Goal: Task Accomplishment & Management: Complete application form

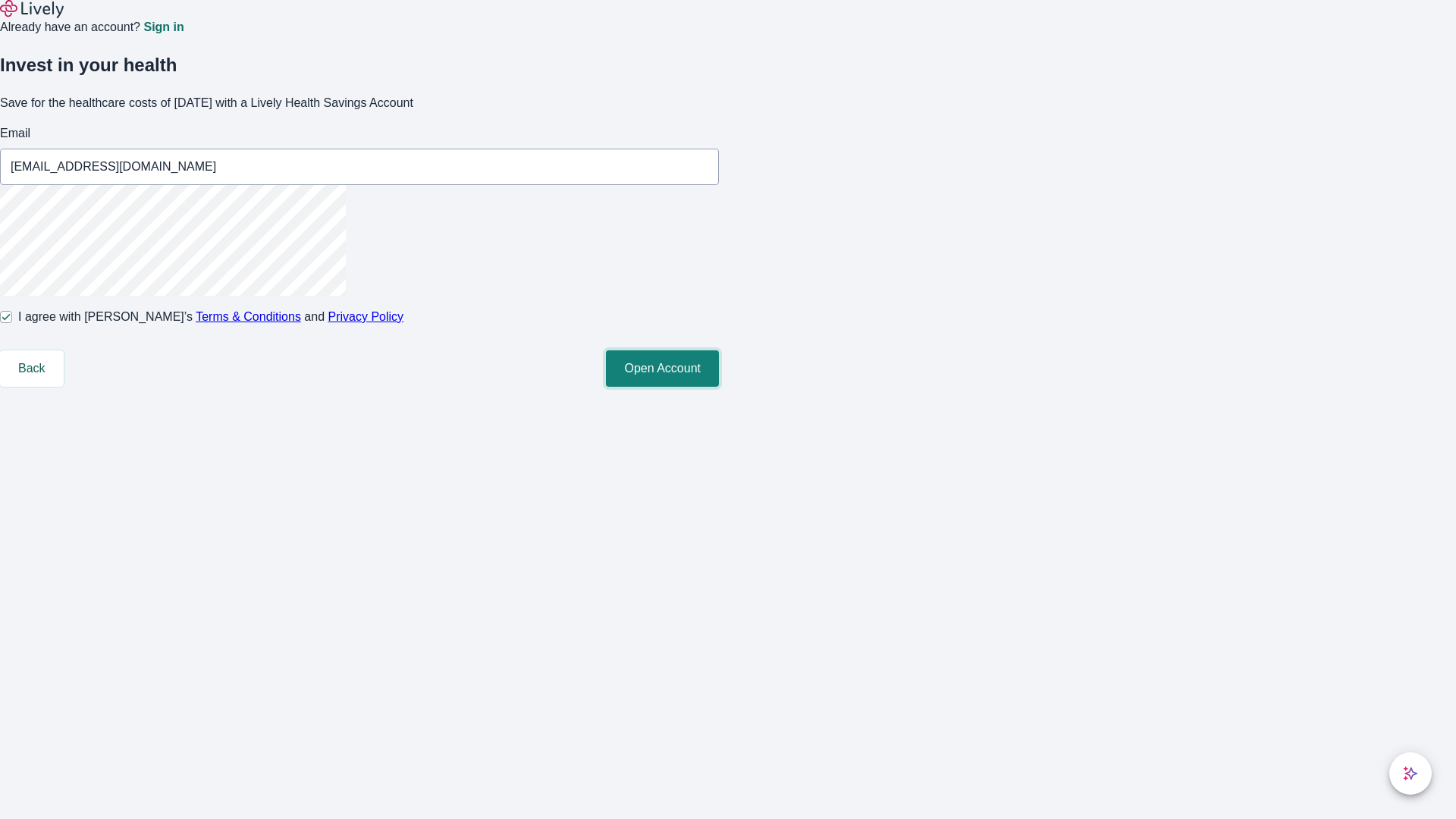
click at [719, 387] on button "Open Account" at bounding box center [663, 368] width 113 height 37
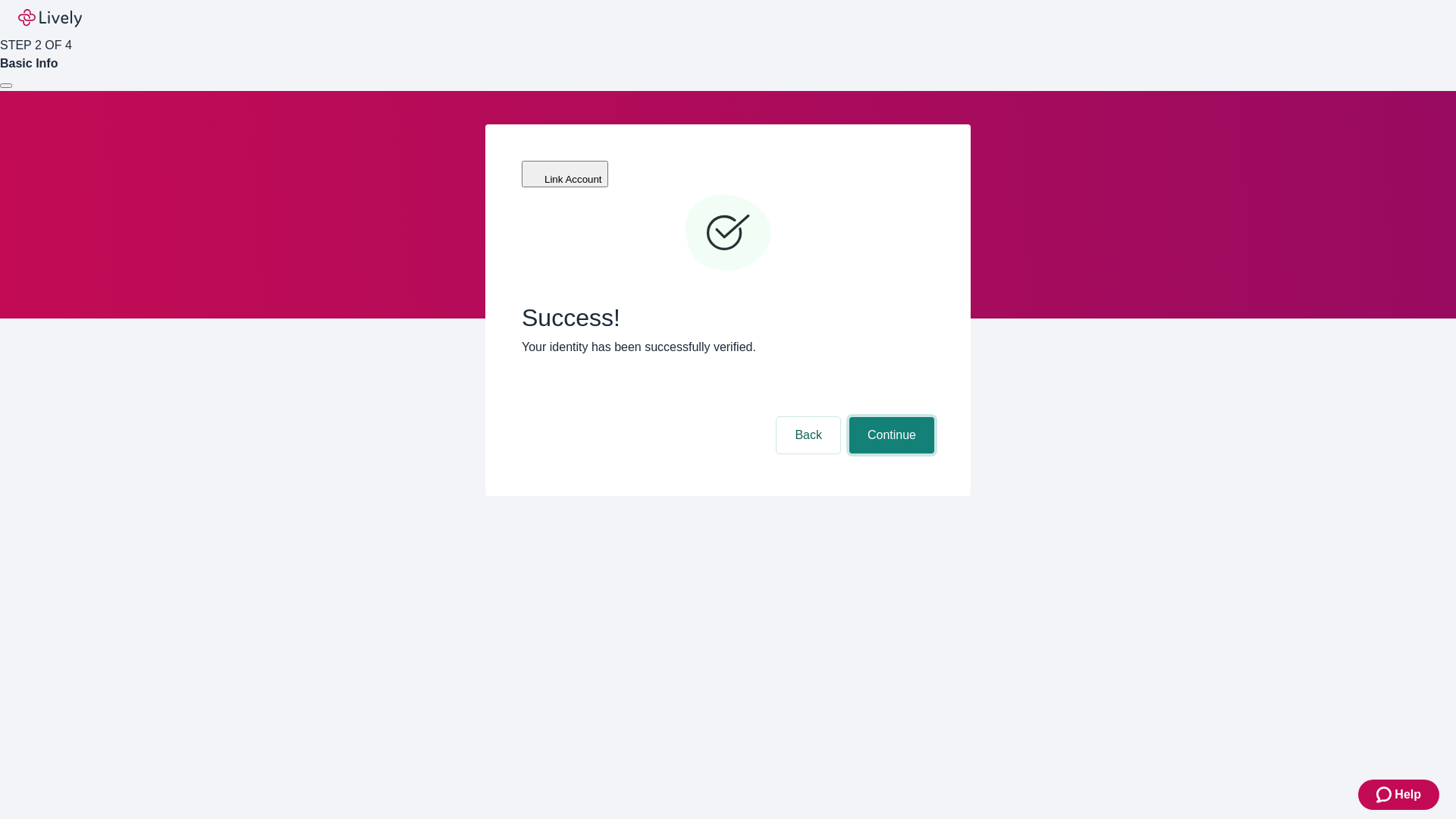
click at [890, 417] on button "Continue" at bounding box center [891, 436] width 85 height 37
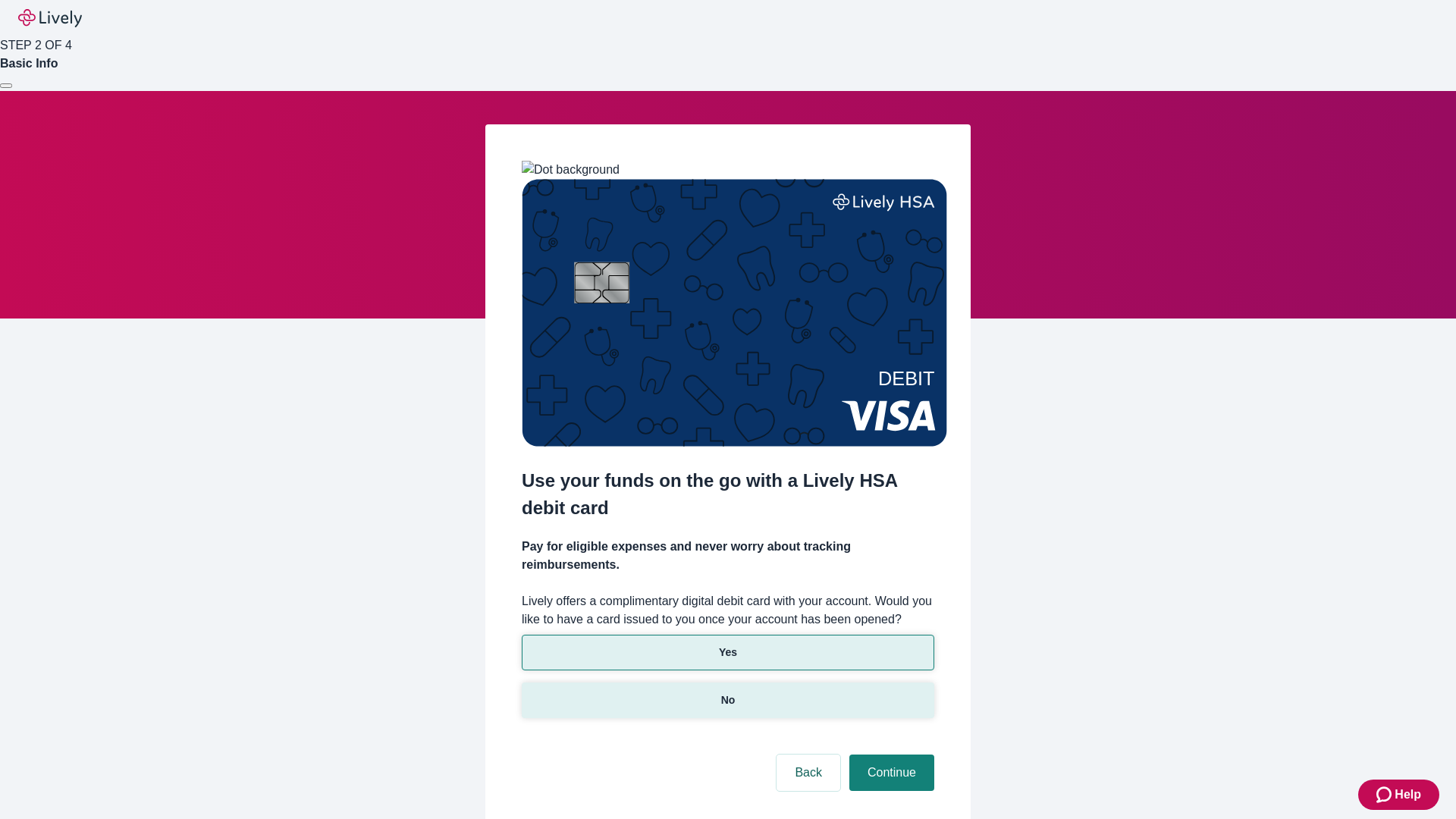
click at [728, 693] on p "No" at bounding box center [728, 700] width 14 height 16
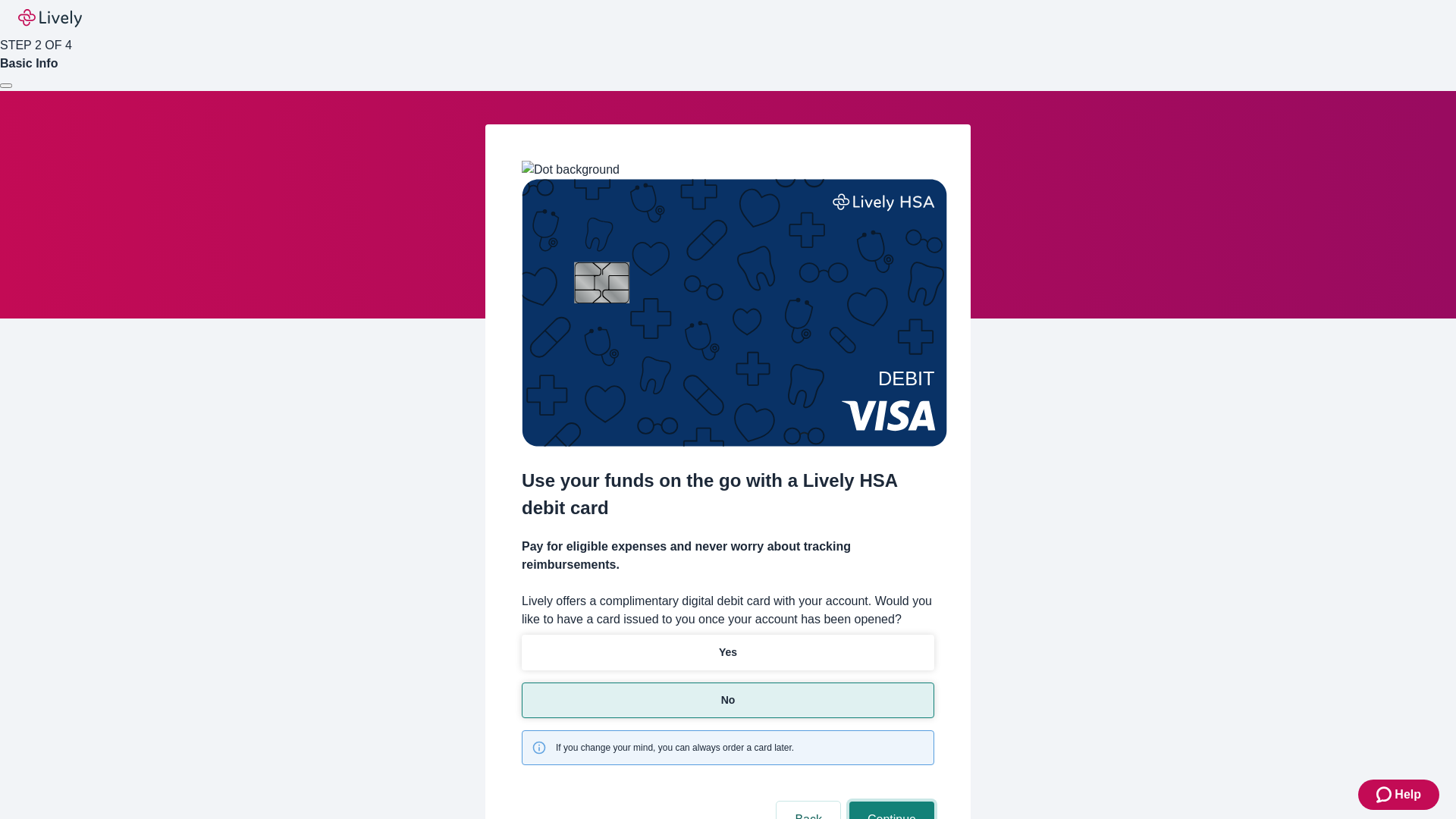
click at [890, 802] on button "Continue" at bounding box center [891, 820] width 85 height 37
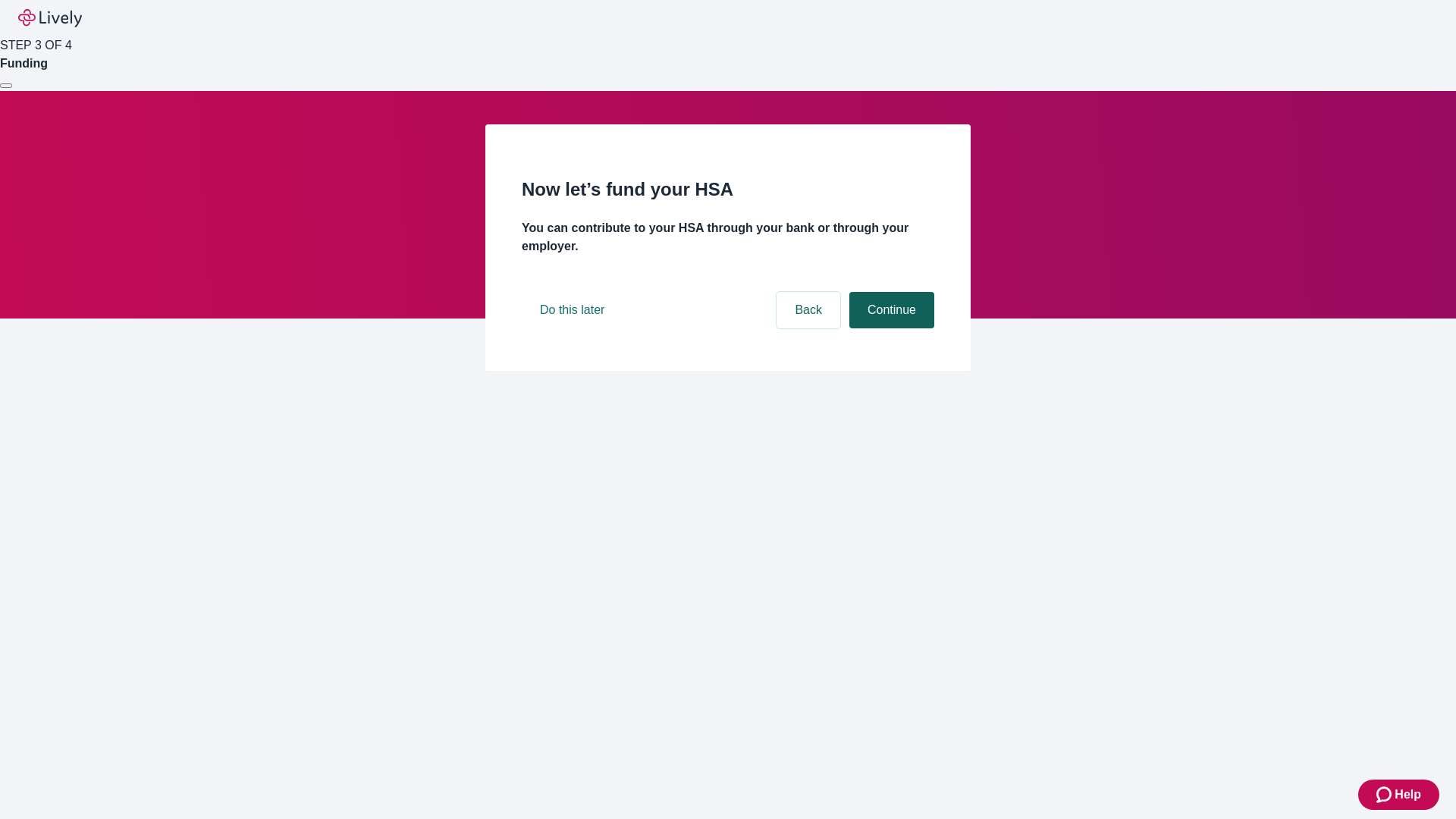
click at [890, 328] on button "Continue" at bounding box center [891, 310] width 85 height 37
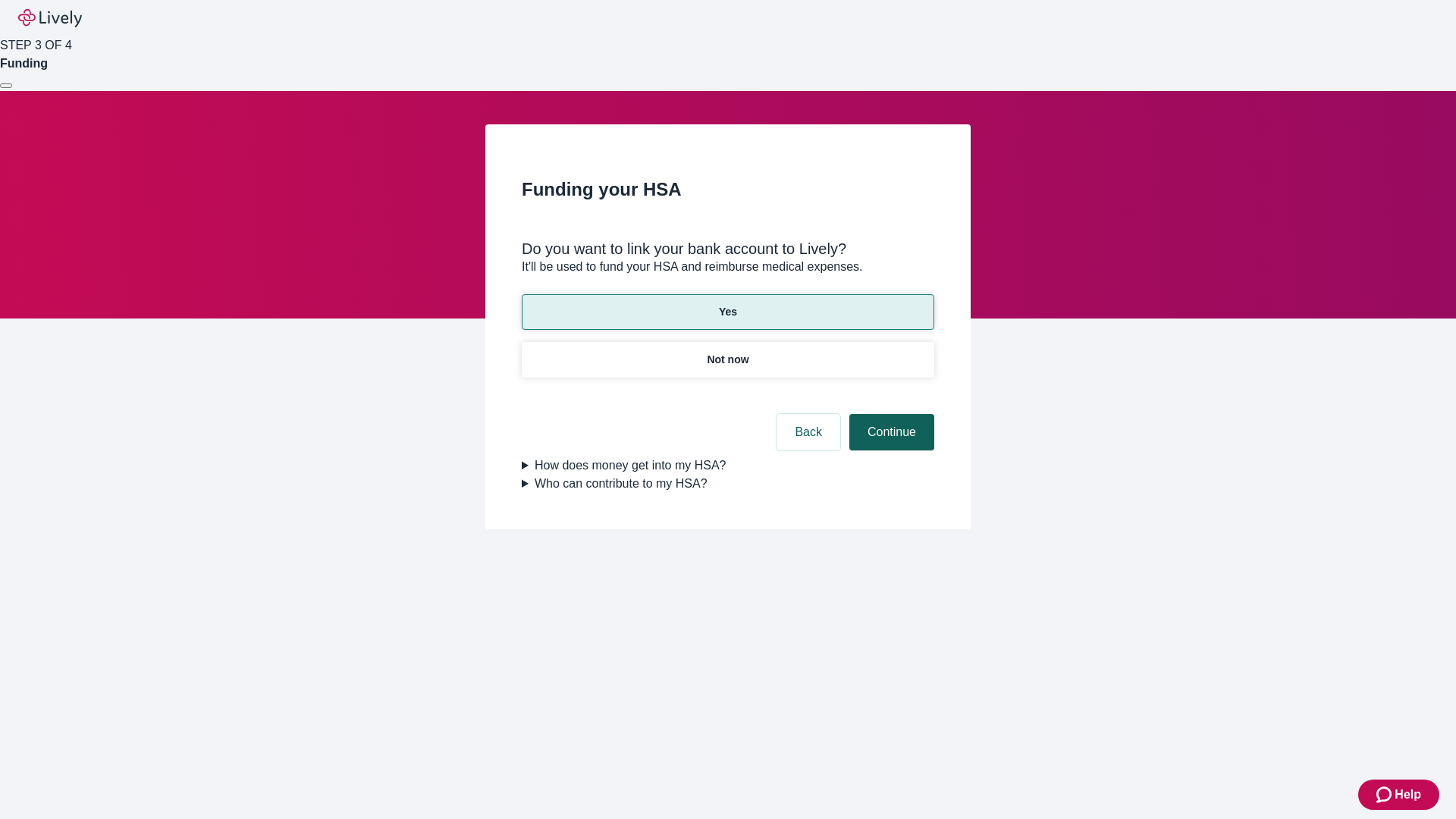
click at [890, 414] on button "Continue" at bounding box center [891, 432] width 85 height 37
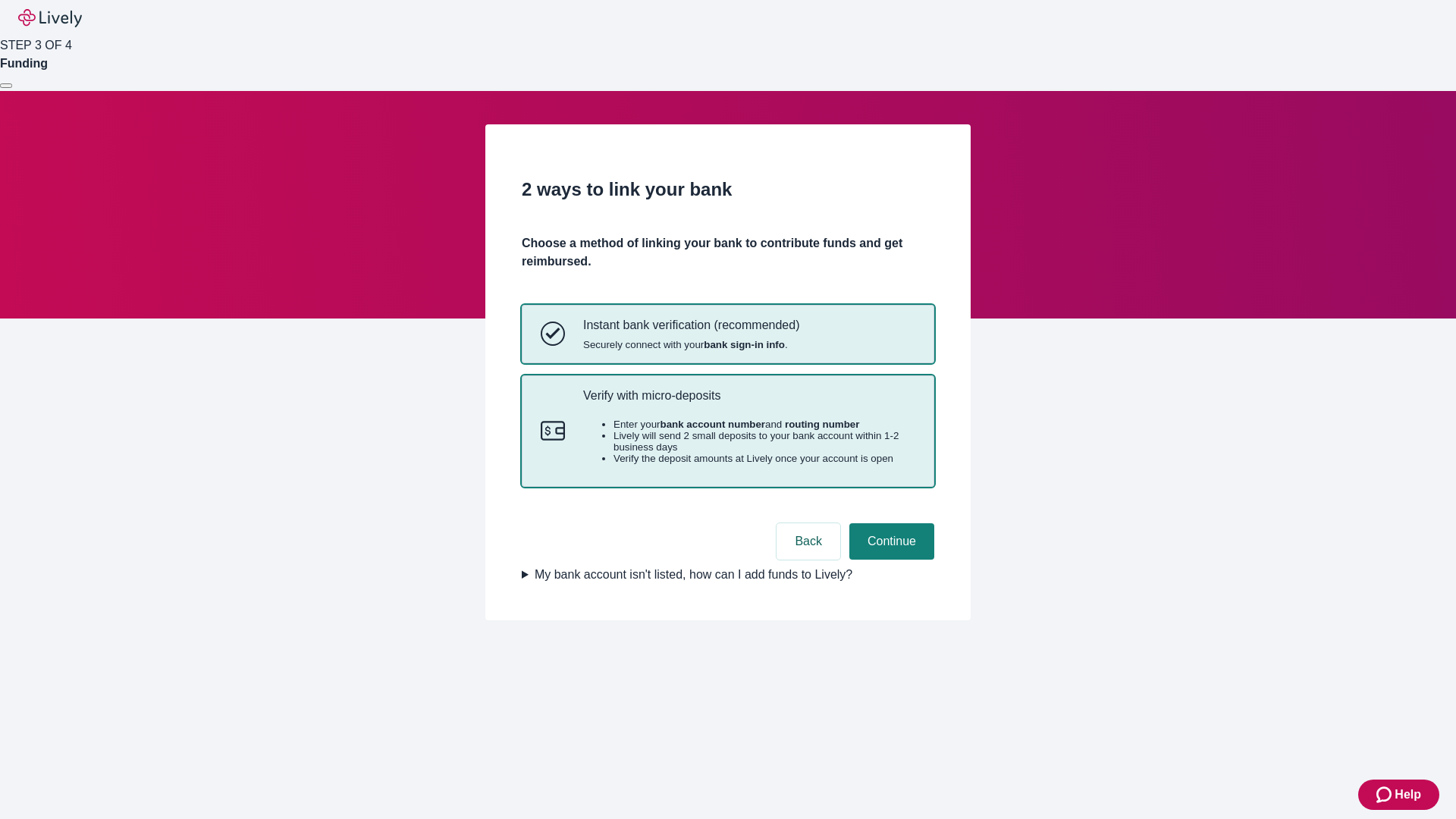
click at [748, 402] on p "Verify with micro-deposits" at bounding box center [748, 395] width 332 height 14
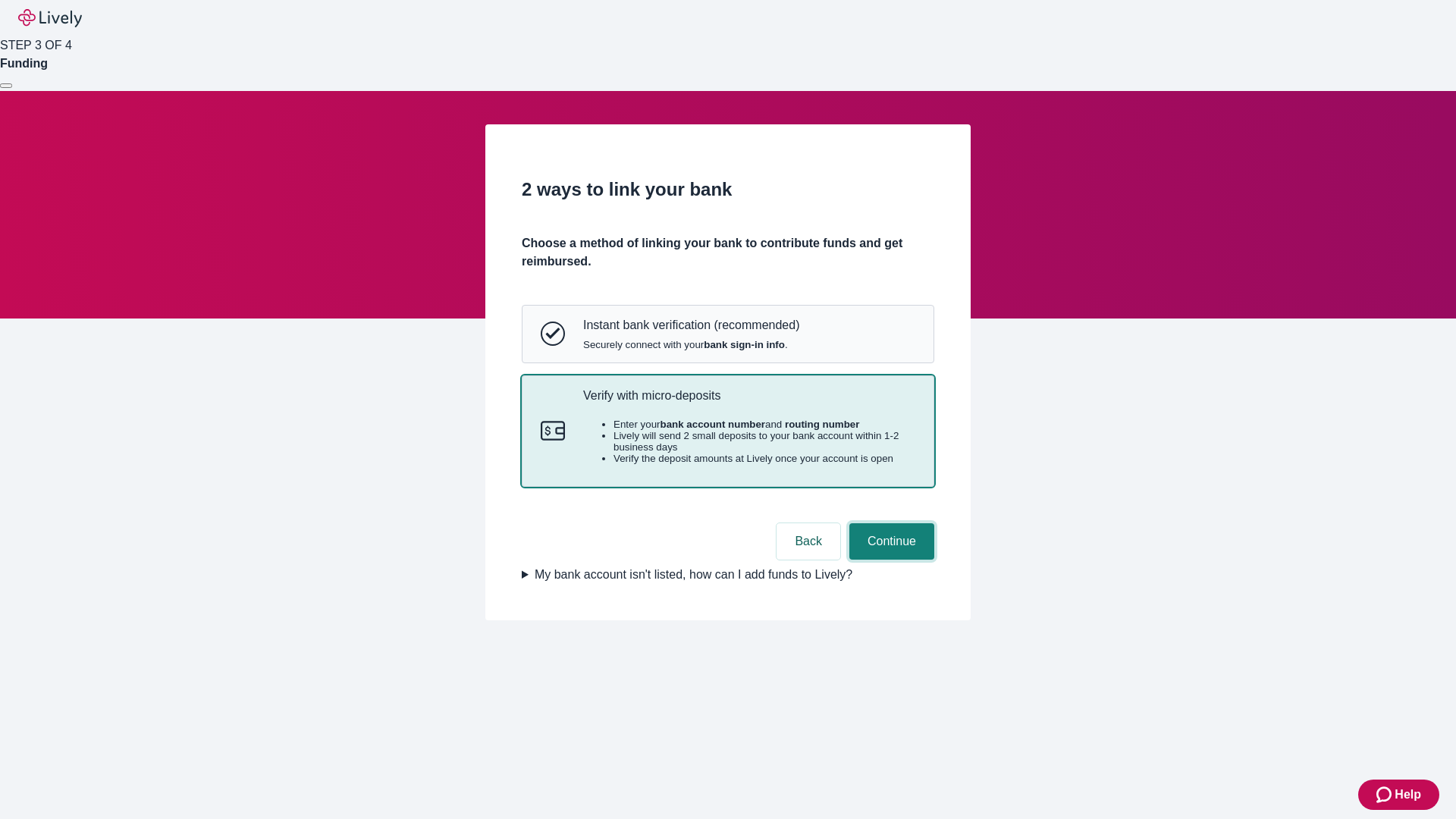
click at [890, 560] on button "Continue" at bounding box center [891, 541] width 85 height 37
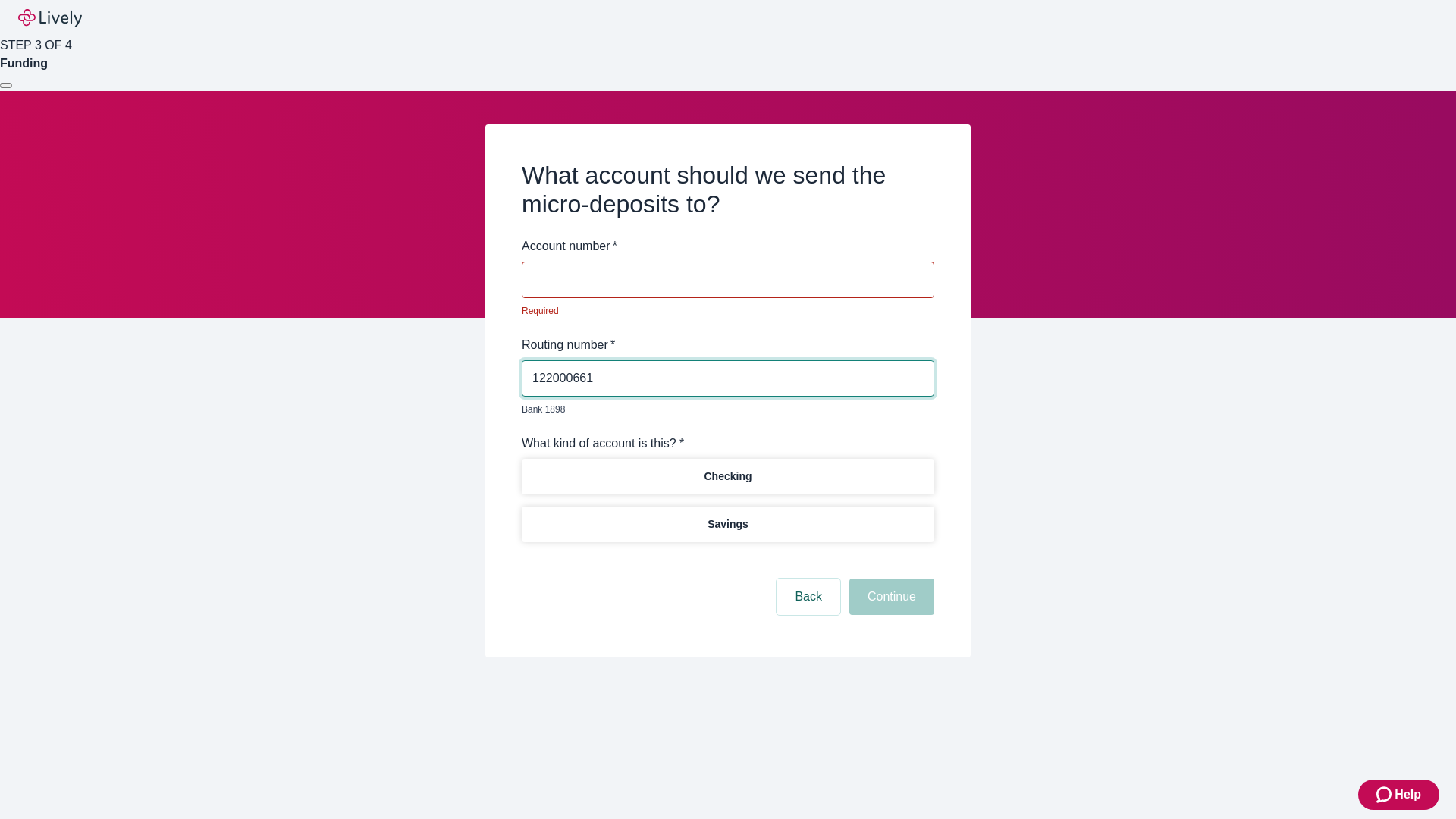
type input "122000661"
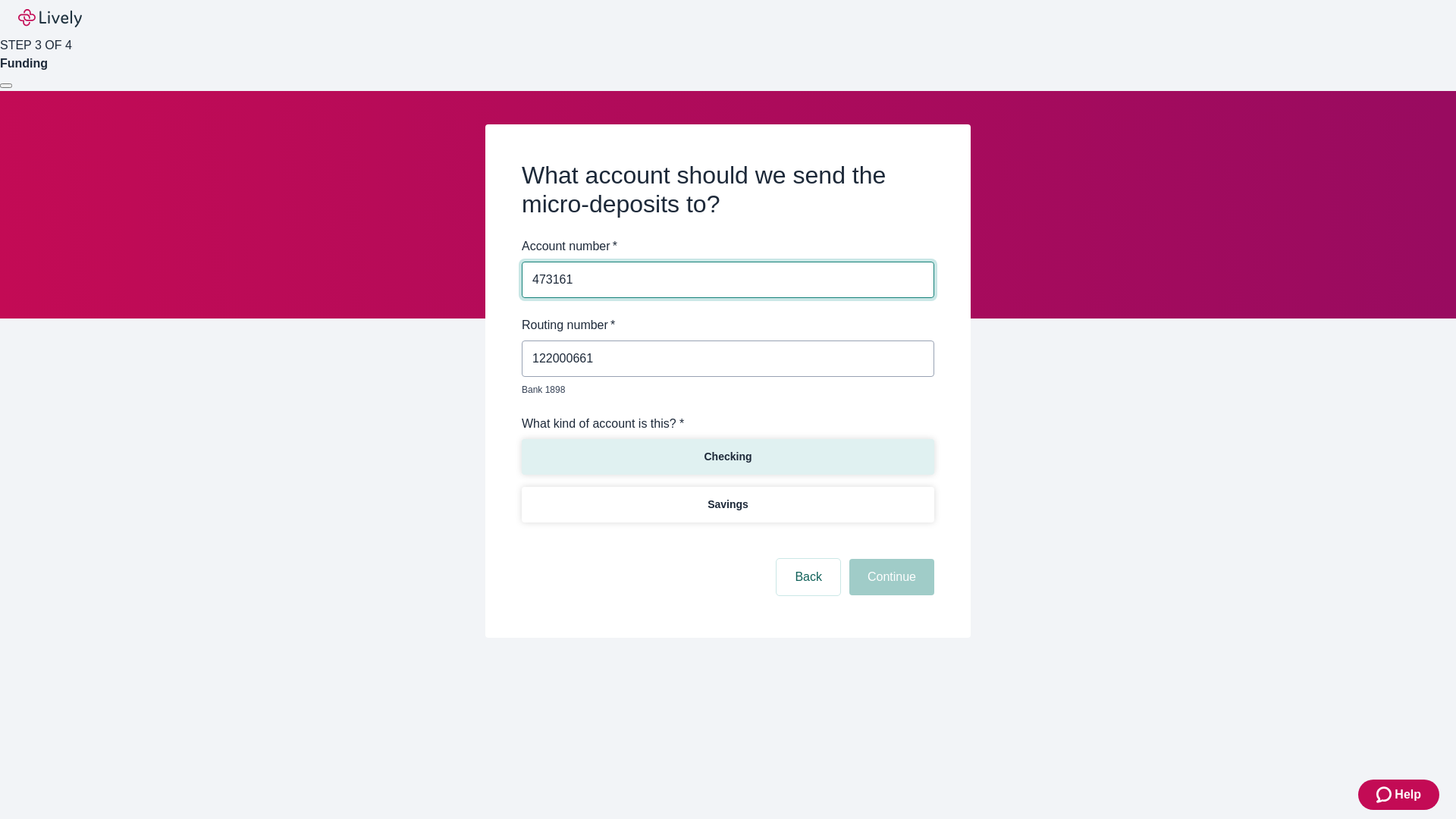
type input "473161"
click at [728, 449] on p "Checking" at bounding box center [727, 456] width 47 height 16
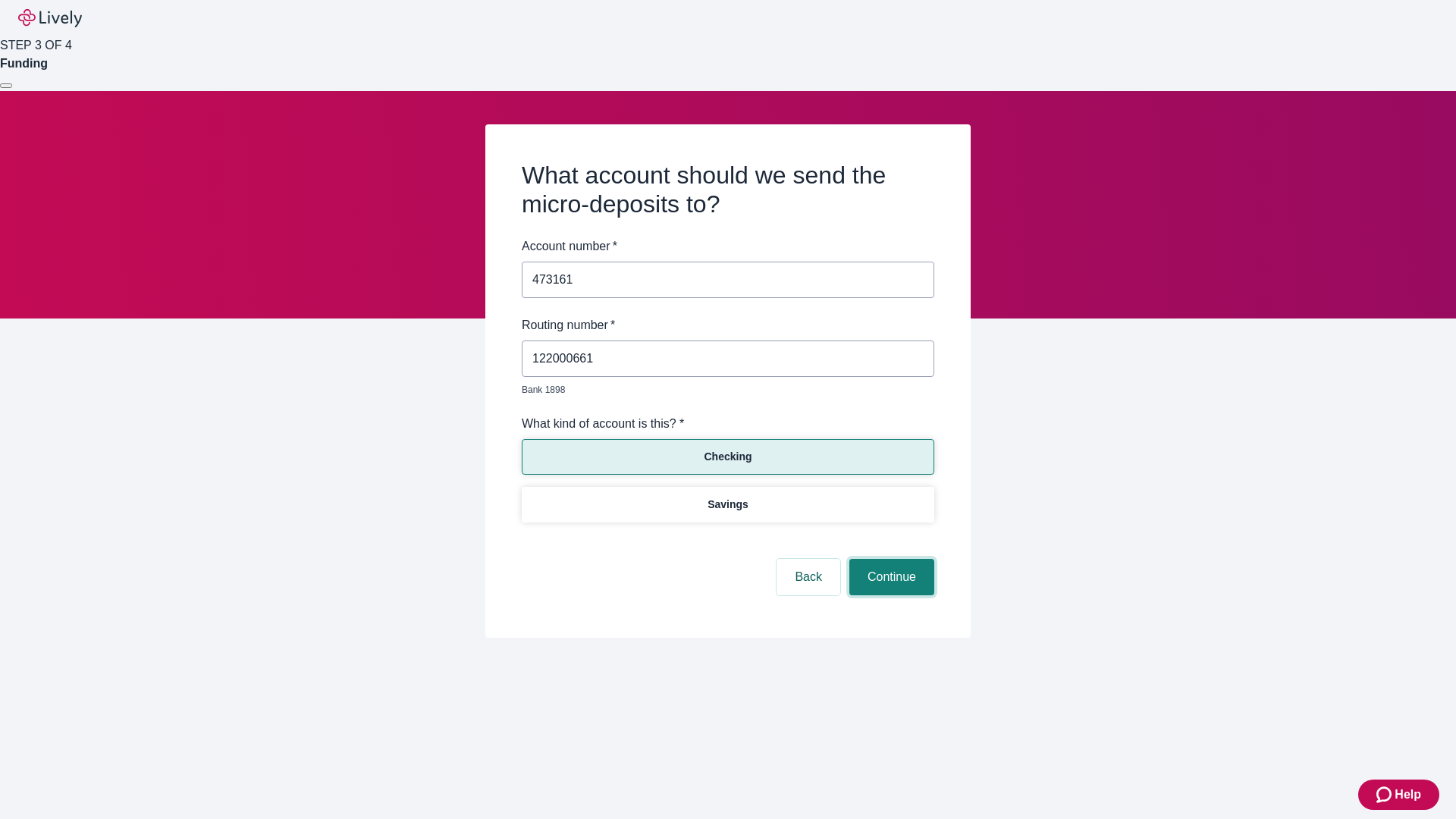
click at [890, 560] on button "Continue" at bounding box center [891, 577] width 85 height 37
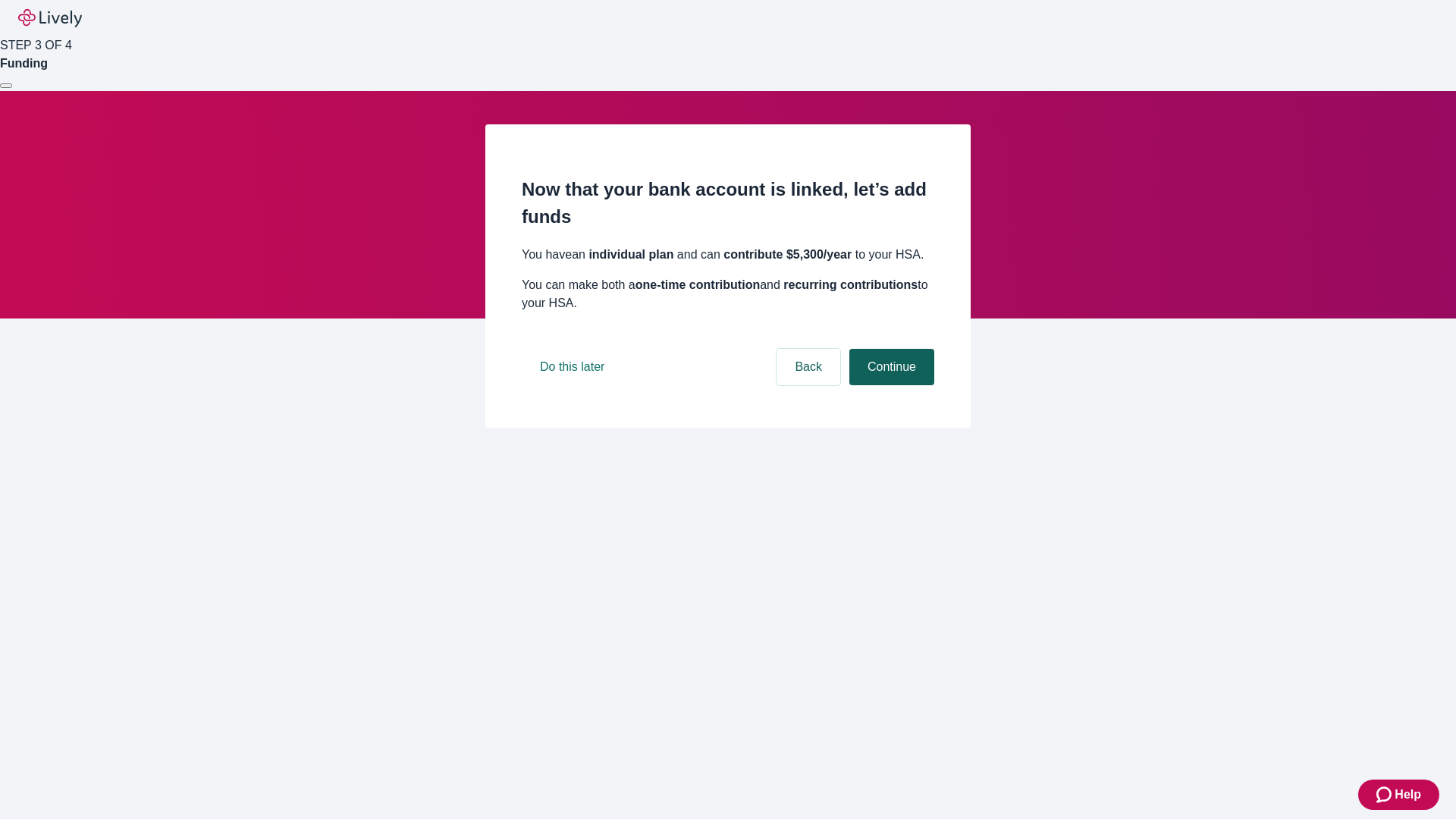
click at [890, 385] on button "Continue" at bounding box center [891, 368] width 85 height 37
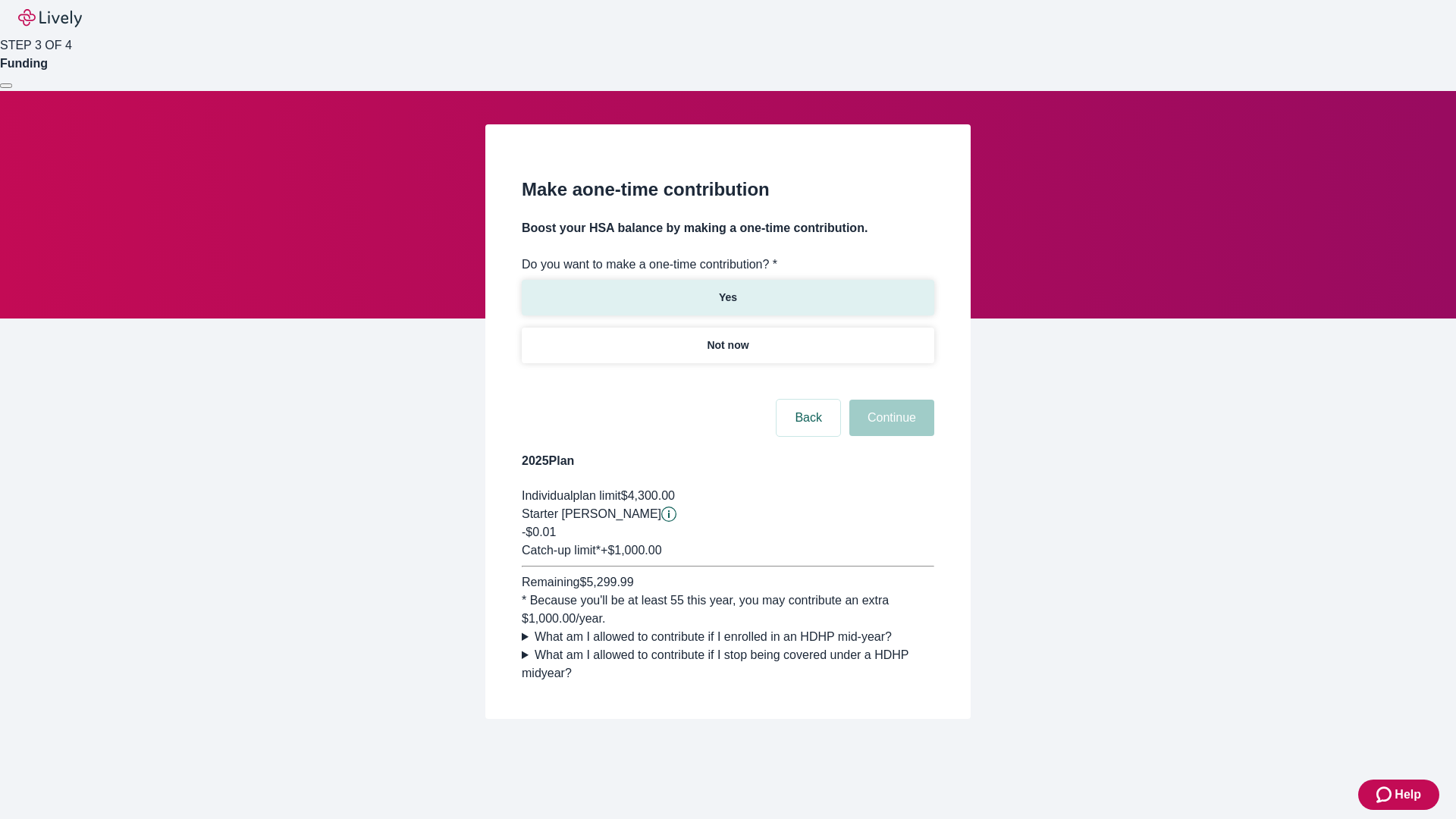
click at [728, 289] on p "Yes" at bounding box center [728, 297] width 18 height 16
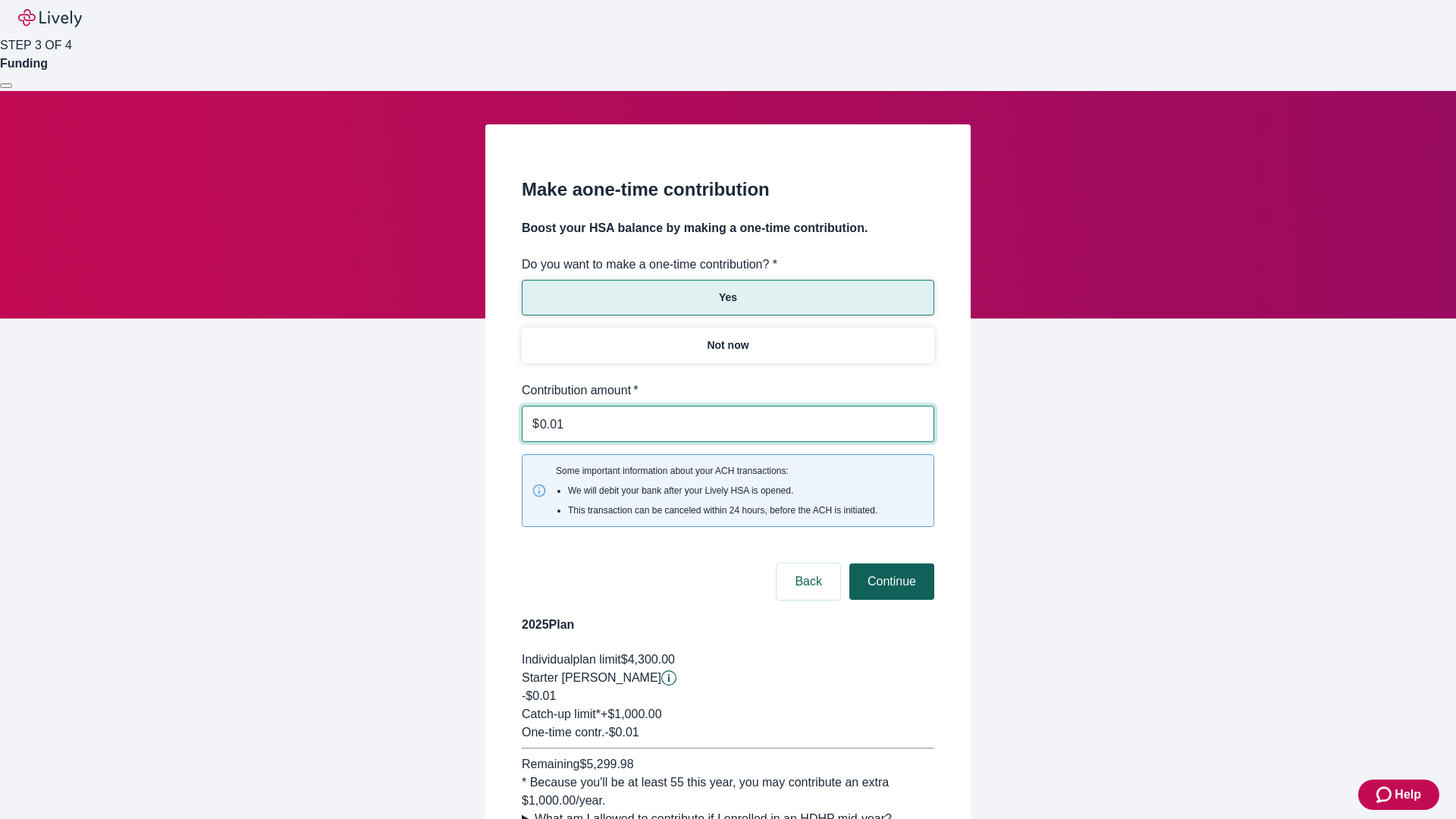
type input "0.01"
click at [890, 564] on button "Continue" at bounding box center [891, 582] width 85 height 37
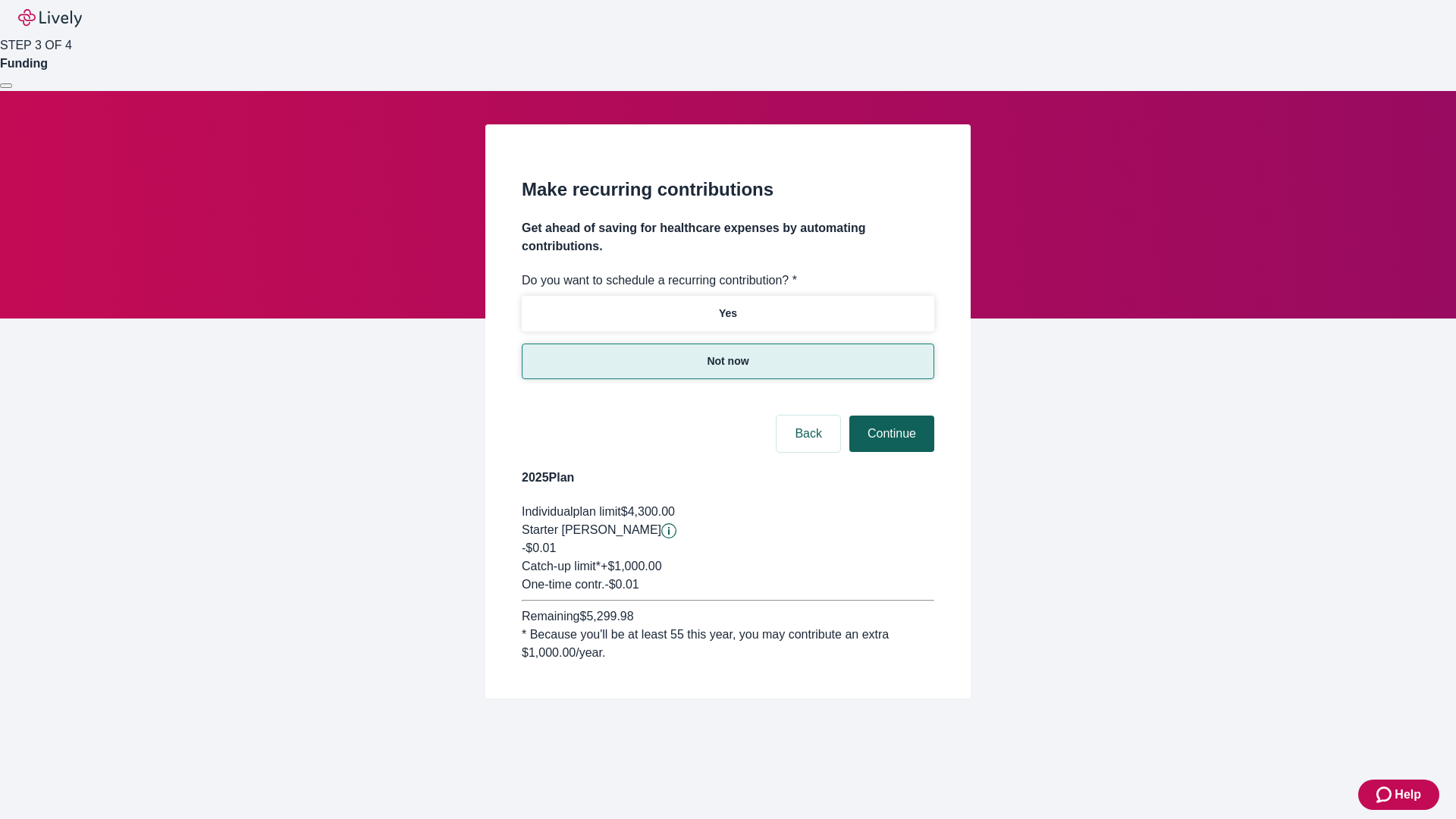
click at [890, 416] on button "Continue" at bounding box center [891, 434] width 85 height 37
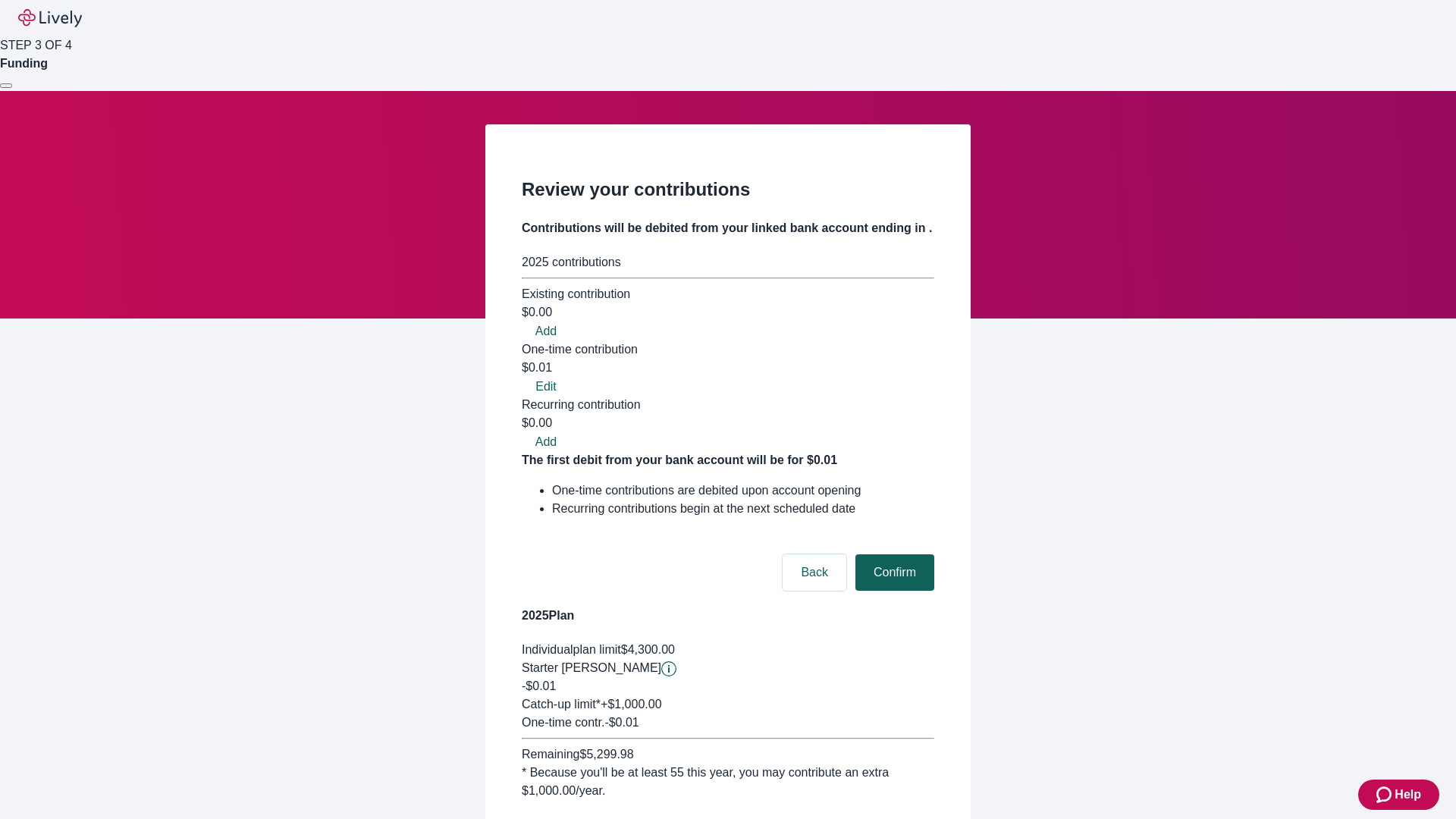
click at [892, 555] on button "Confirm" at bounding box center [895, 573] width 79 height 37
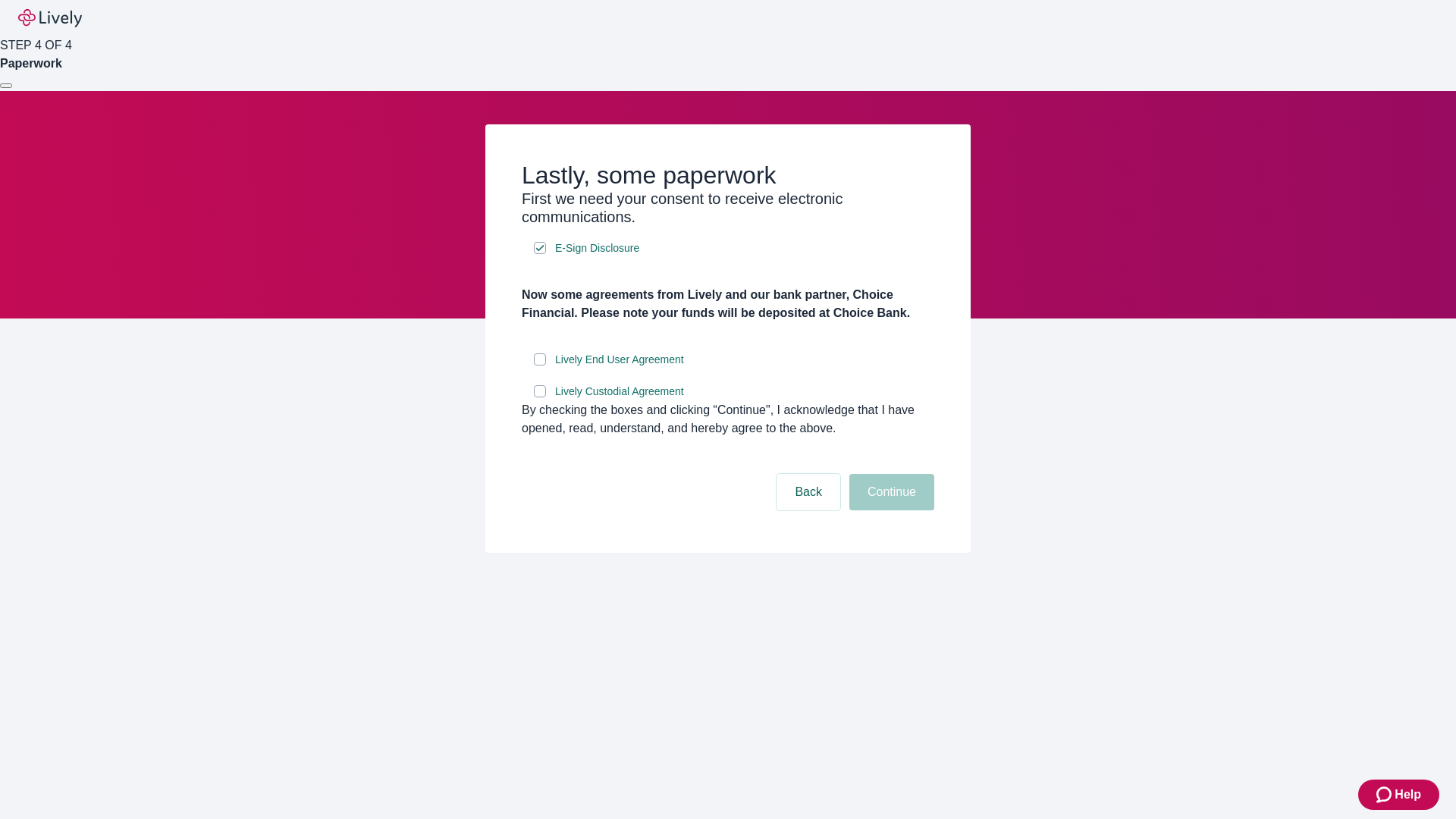
click at [540, 366] on input "Lively End User Agreement" at bounding box center [540, 359] width 12 height 12
checkbox input "true"
click at [540, 397] on input "Lively Custodial Agreement" at bounding box center [540, 391] width 12 height 12
checkbox input "true"
click at [890, 511] on button "Continue" at bounding box center [891, 492] width 85 height 37
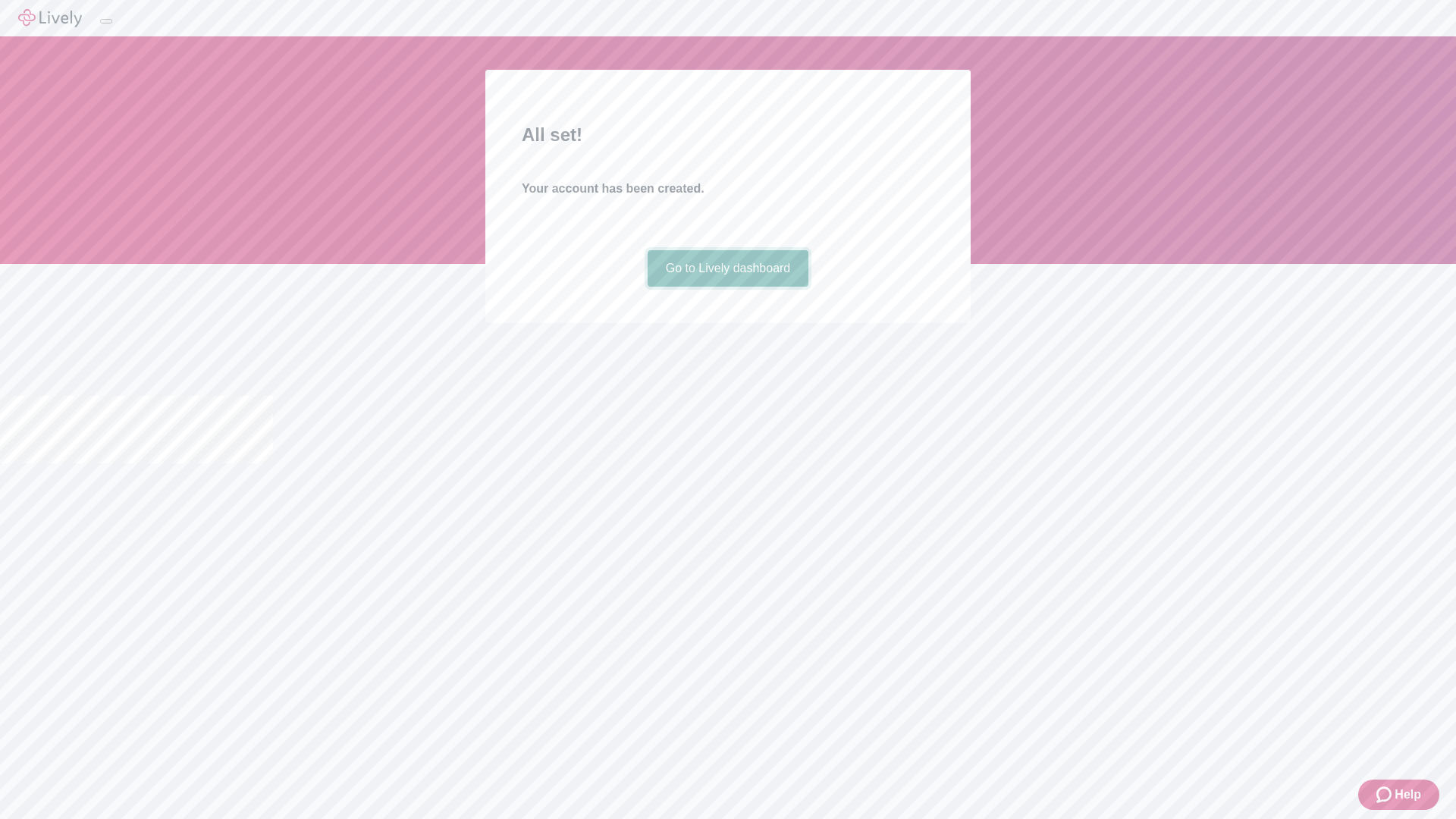
click at [728, 287] on link "Go to Lively dashboard" at bounding box center [728, 269] width 161 height 37
